Goal: Information Seeking & Learning: Learn about a topic

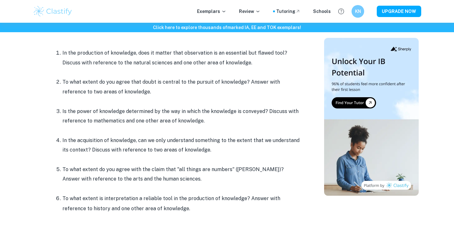
scroll to position [281, 0]
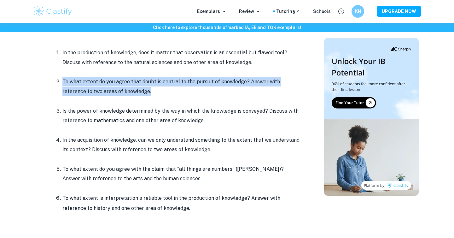
drag, startPoint x: 127, startPoint y: 92, endPoint x: 63, endPoint y: 81, distance: 64.6
click at [63, 81] on p "To what extent do you agree that doubt is central to the pursuit of knowledge? …" at bounding box center [182, 86] width 240 height 19
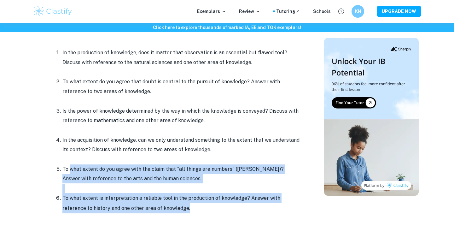
drag, startPoint x: 166, startPoint y: 210, endPoint x: 70, endPoint y: 169, distance: 104.8
click at [70, 169] on ol "In the production of knowledge, does it matter that observation is an essential…" at bounding box center [176, 130] width 252 height 165
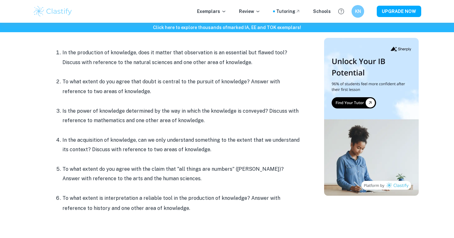
click at [176, 128] on p at bounding box center [182, 129] width 240 height 9
drag, startPoint x: 217, startPoint y: 119, endPoint x: 52, endPoint y: 111, distance: 165.0
click at [52, 111] on ol "In the production of knowledge, does it matter that observation is an essential…" at bounding box center [176, 130] width 252 height 165
click at [88, 124] on p "Is the power of knowledge determined by the way in which the knowledge is conve…" at bounding box center [182, 115] width 240 height 19
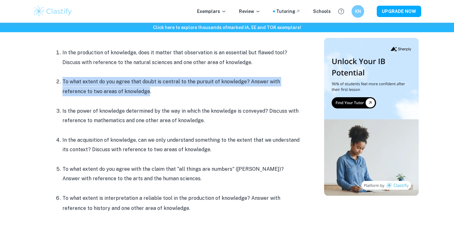
drag, startPoint x: 124, startPoint y: 94, endPoint x: 63, endPoint y: 83, distance: 62.2
click at [63, 83] on p "To what extent do you agree that doubt is central to the pursuit of knowledge? …" at bounding box center [182, 86] width 240 height 19
copy p "To what extent do you agree that doubt is central to the pursuit of knowledge? …"
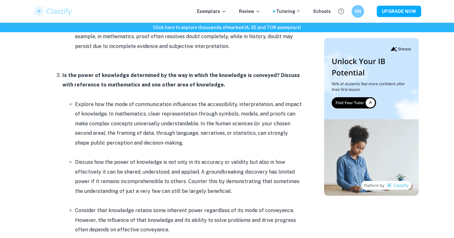
scroll to position [789, 0]
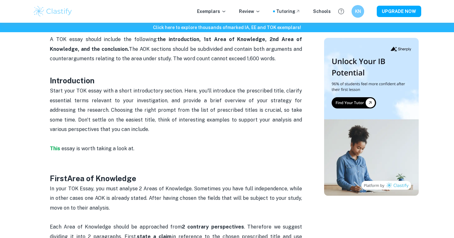
scroll to position [210, 0]
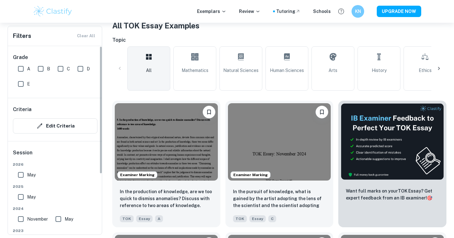
scroll to position [131, 0]
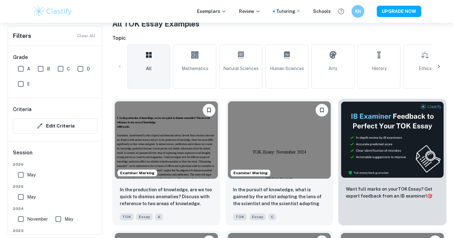
drag, startPoint x: 21, startPoint y: 68, endPoint x: 89, endPoint y: 142, distance: 100.8
click at [21, 68] on input "A" at bounding box center [21, 68] width 13 height 13
checkbox input "true"
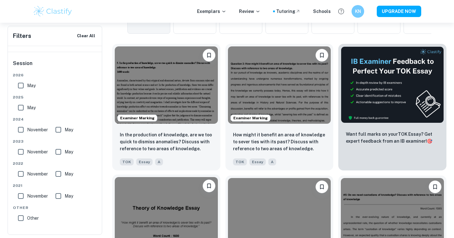
scroll to position [65, 0]
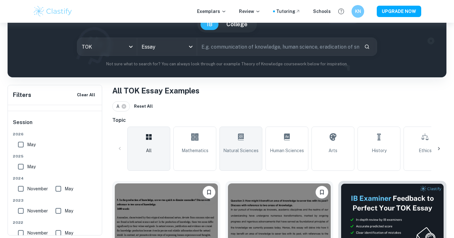
click at [242, 156] on link "Natural Sciences" at bounding box center [240, 148] width 43 height 44
type input "Natural Sciences"
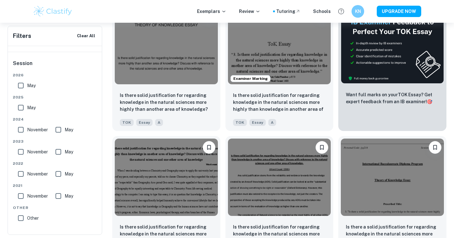
scroll to position [240, 0]
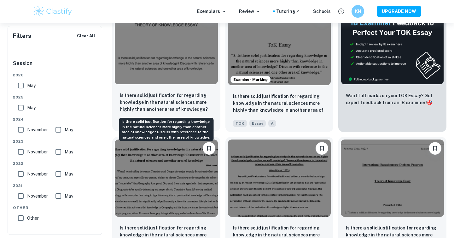
click at [190, 93] on p "Is there solid justification for regarding knowledge in the natural sciences mo…" at bounding box center [166, 102] width 93 height 21
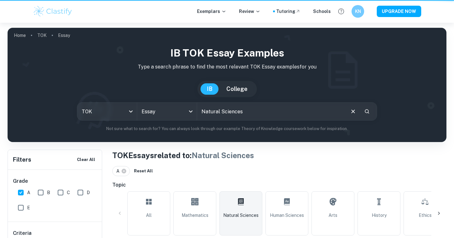
scroll to position [240, 0]
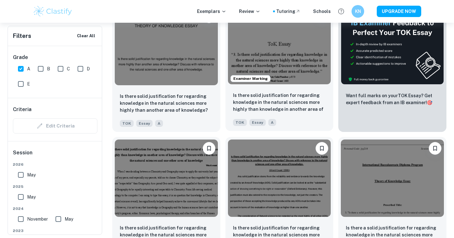
click at [265, 88] on div "Is there solid justification for regarding knowledge in the natural sciences mo…" at bounding box center [279, 109] width 108 height 44
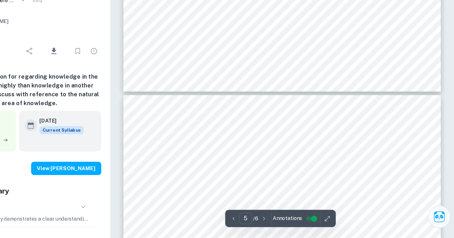
scroll to position [1472, 0]
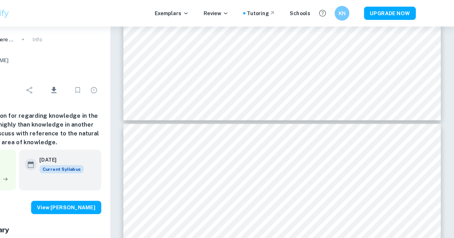
type input "5"
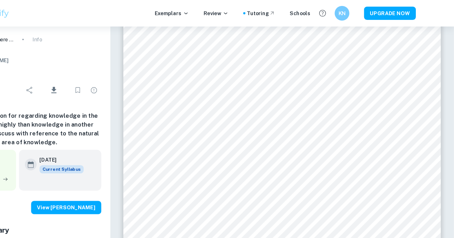
scroll to position [1571, 0]
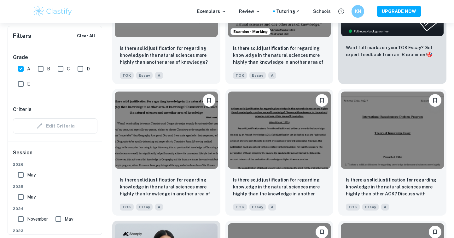
scroll to position [289, 0]
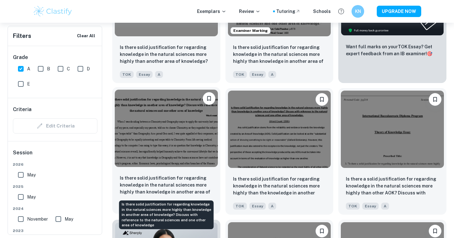
click at [211, 176] on p "Is there solid justification for regarding knowledge in the natural sciences mo…" at bounding box center [166, 184] width 93 height 21
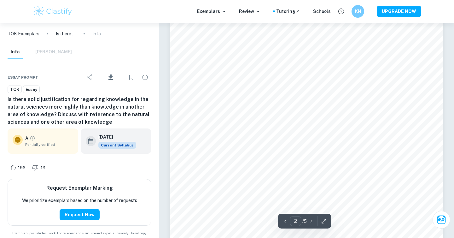
scroll to position [461, 0]
type input "5"
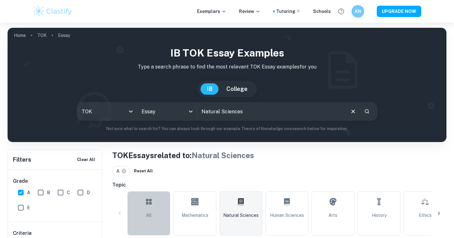
click at [148, 216] on span "All" at bounding box center [149, 215] width 6 height 7
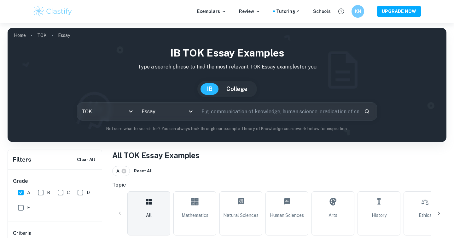
click at [440, 211] on icon at bounding box center [439, 213] width 6 height 6
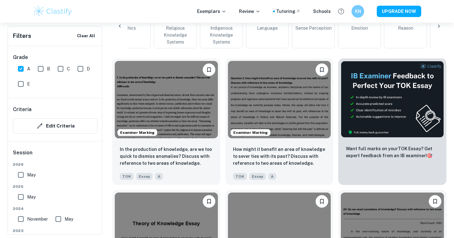
scroll to position [226, 0]
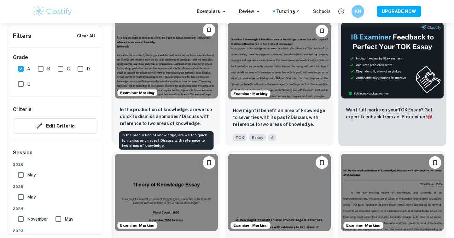
click at [192, 119] on p "In the production of knowledge, are we too quick to dismiss anomalies? Discuss …" at bounding box center [166, 116] width 93 height 21
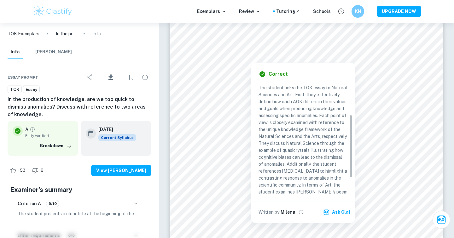
scroll to position [5, 0]
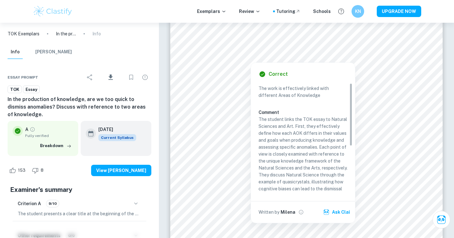
click at [105, 94] on div "Correct Criterion A The work is effectively linked with different Areas of Know…" at bounding box center [52, 13] width 105 height 160
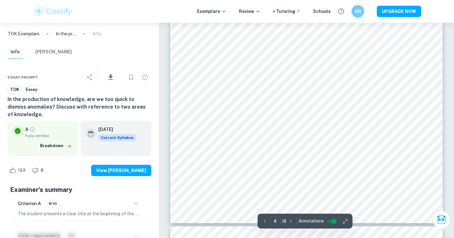
scroll to position [1370, 0]
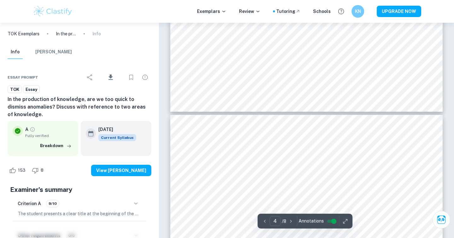
type input "5"
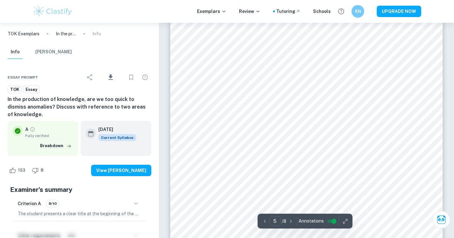
scroll to position [1529, 0]
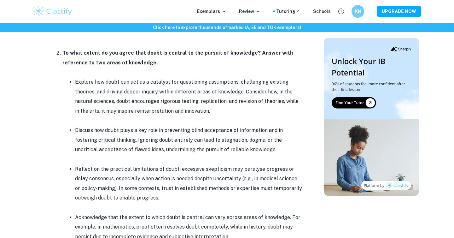
scroll to position [682, 0]
